Goal: Find specific page/section: Find specific page/section

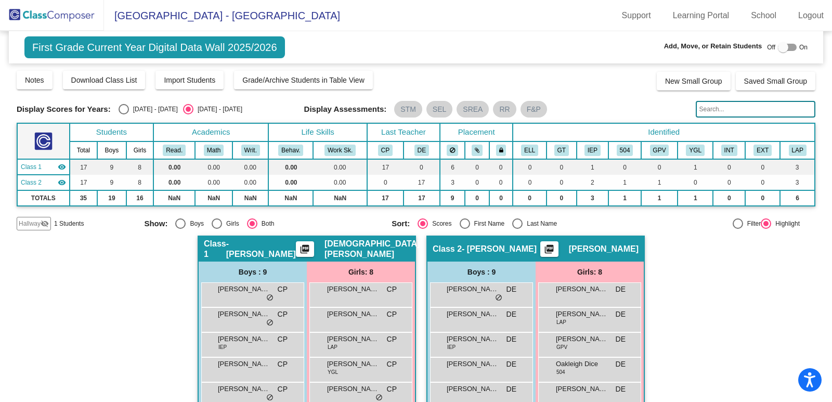
scroll to position [122, 0]
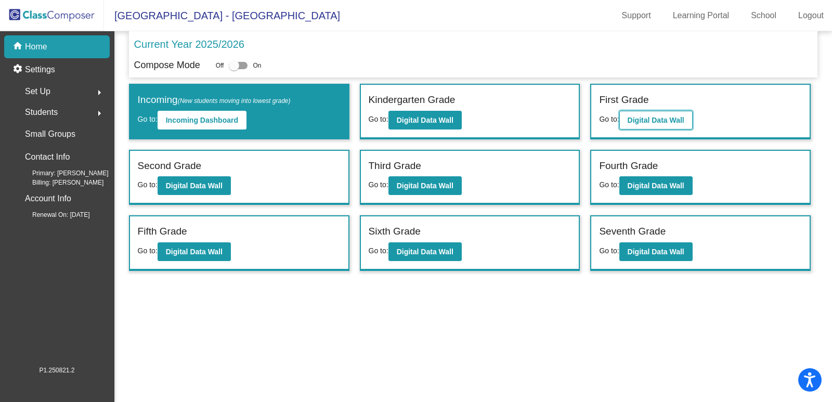
click at [656, 120] on b "Digital Data Wall" at bounding box center [656, 120] width 57 height 8
click at [427, 185] on b "Digital Data Wall" at bounding box center [425, 186] width 57 height 8
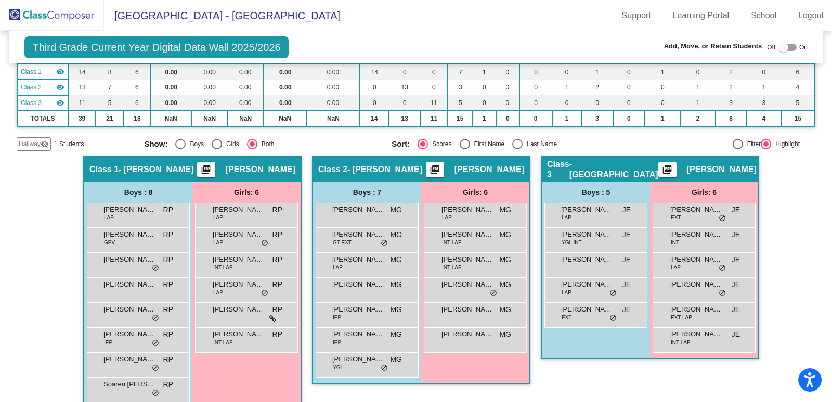
scroll to position [112, 0]
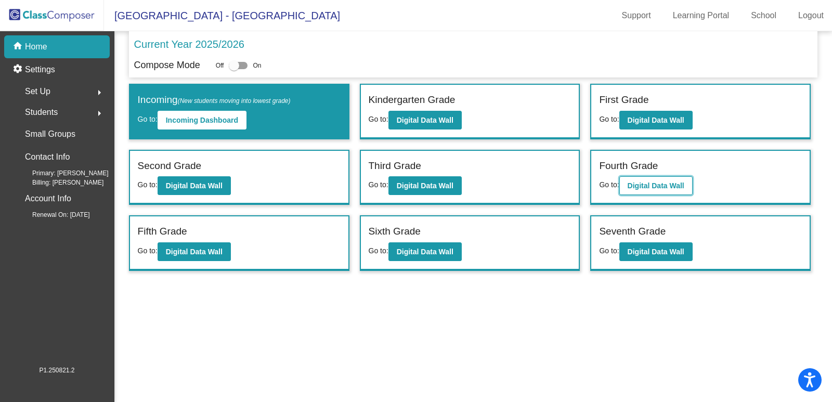
click at [652, 189] on b "Digital Data Wall" at bounding box center [656, 186] width 57 height 8
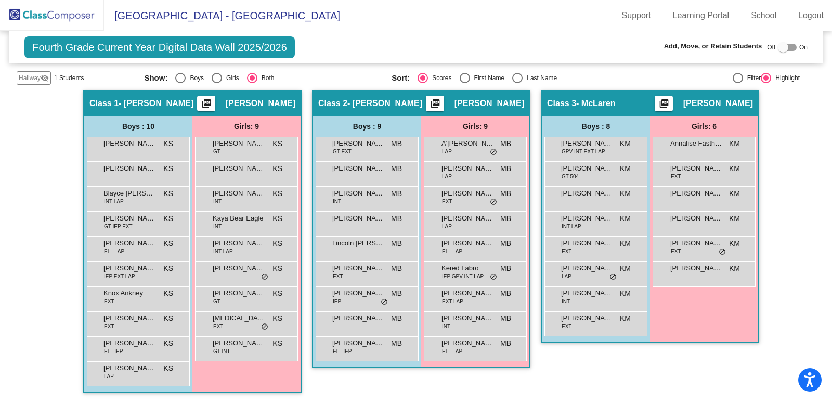
scroll to position [162, 0]
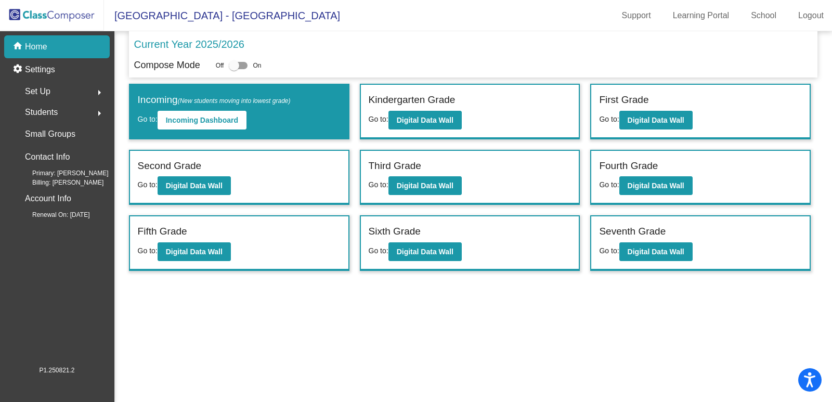
drag, startPoint x: 47, startPoint y: 21, endPoint x: 53, endPoint y: 24, distance: 6.5
drag, startPoint x: 53, startPoint y: 24, endPoint x: 451, endPoint y: 13, distance: 398.0
click at [451, 13] on mat-toolbar "[GEOGRAPHIC_DATA] - [GEOGRAPHIC_DATA] Support Learning Portal School Logout" at bounding box center [416, 15] width 832 height 31
click at [208, 253] on b "Digital Data Wall" at bounding box center [194, 252] width 57 height 8
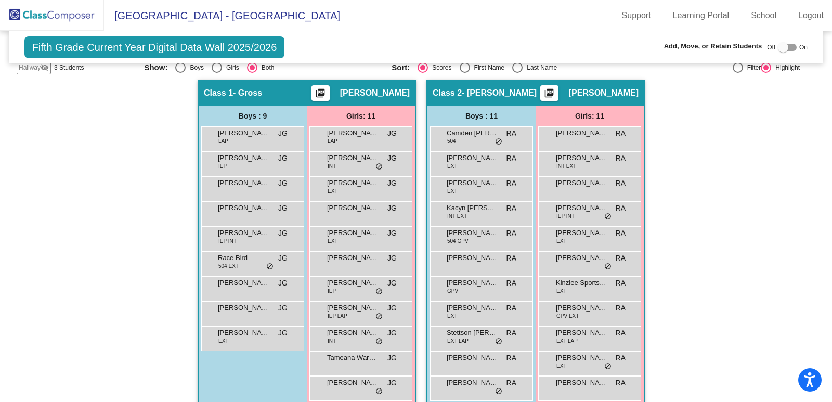
scroll to position [172, 0]
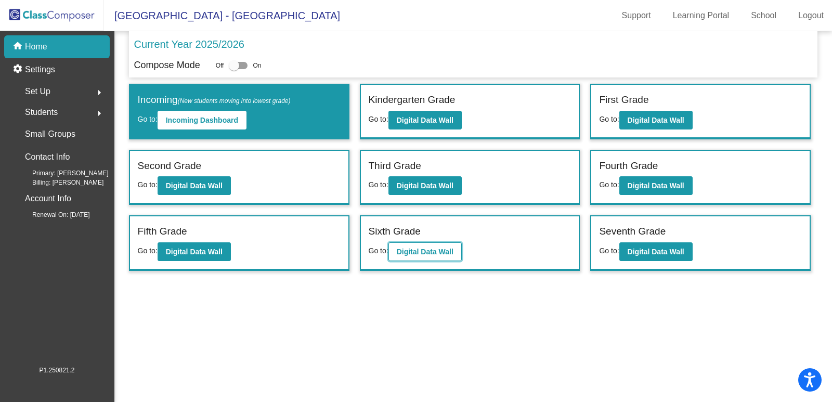
click at [460, 253] on button "Digital Data Wall" at bounding box center [425, 251] width 73 height 19
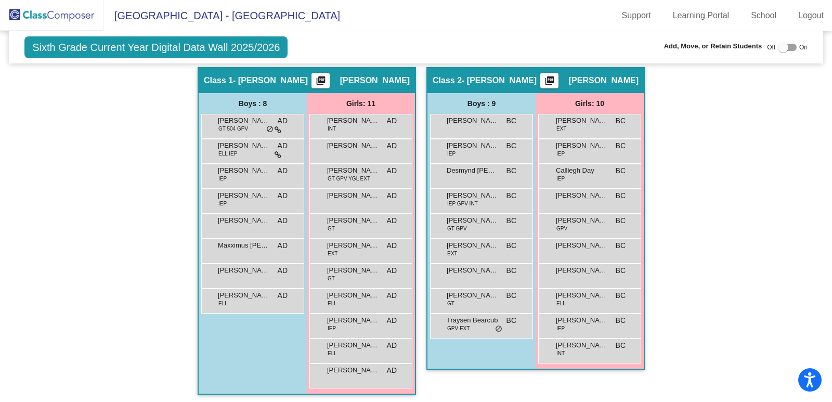
scroll to position [172, 0]
